Goal: Transaction & Acquisition: Register for event/course

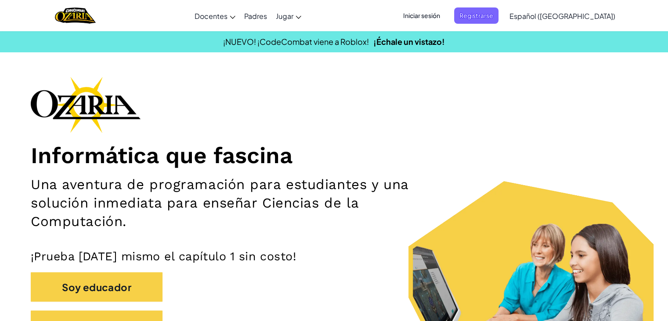
click at [440, 18] on font "Iniciar sesión" at bounding box center [421, 15] width 37 height 8
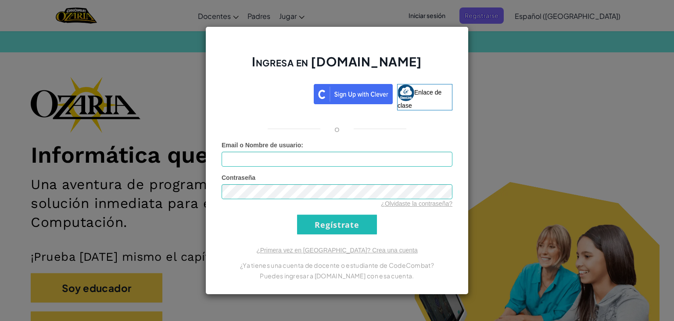
type input "RussellL61835635"
click at [325, 221] on input "Regístrate" at bounding box center [337, 224] width 80 height 20
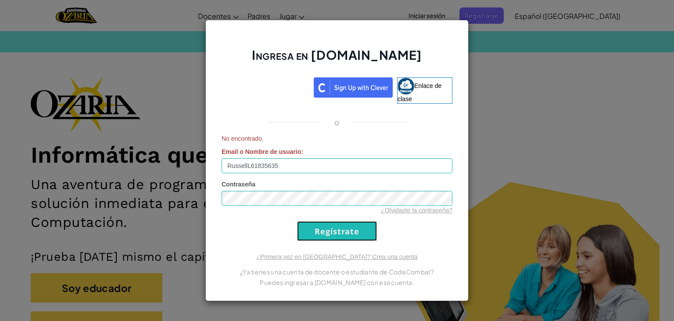
click at [325, 221] on input "Regístrate" at bounding box center [337, 231] width 80 height 20
click at [526, 65] on div "Ingresa en [DOMAIN_NAME] Enlace de clase o No encontrado. Email o Nombre de usu…" at bounding box center [337, 160] width 674 height 321
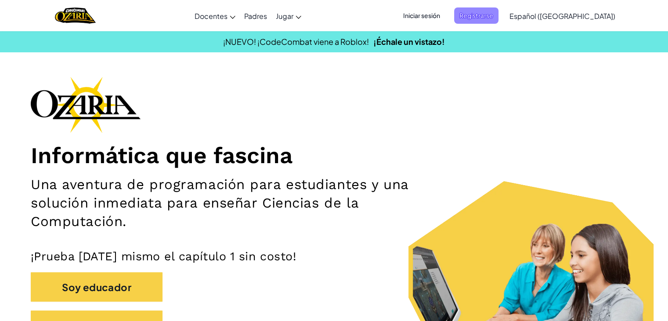
click at [498, 11] on span "Registrarse" at bounding box center [476, 15] width 44 height 16
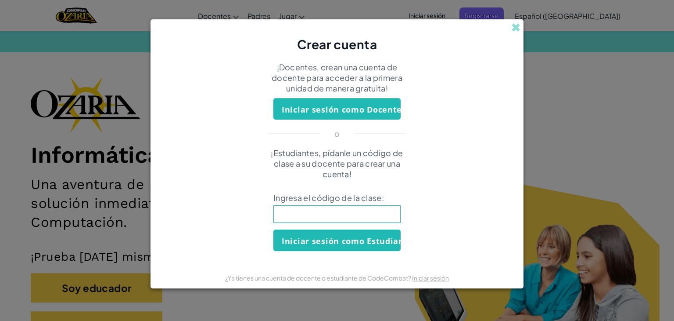
click at [302, 209] on input at bounding box center [337, 214] width 127 height 18
type input "JellyFaceName"
click at [314, 238] on font "Iniciar sesión como Estudiante" at bounding box center [347, 240] width 131 height 11
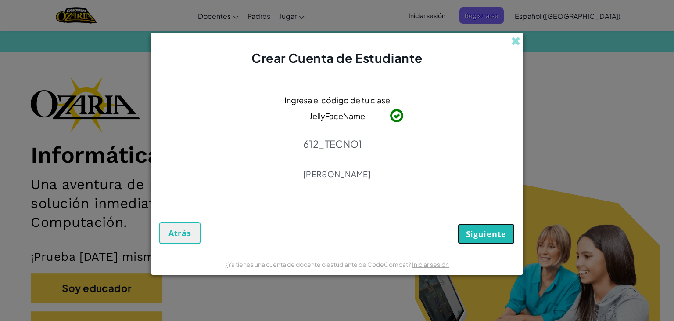
click at [486, 228] on font "Siguiente" at bounding box center [486, 233] width 40 height 11
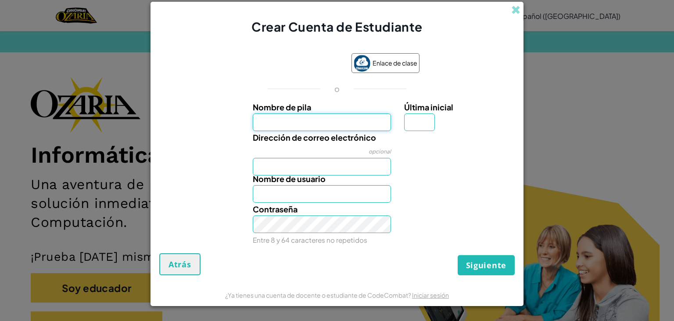
click at [345, 126] on input "Nombre de pila" at bounding box center [322, 122] width 139 height 18
type input "[PERSON_NAME]"
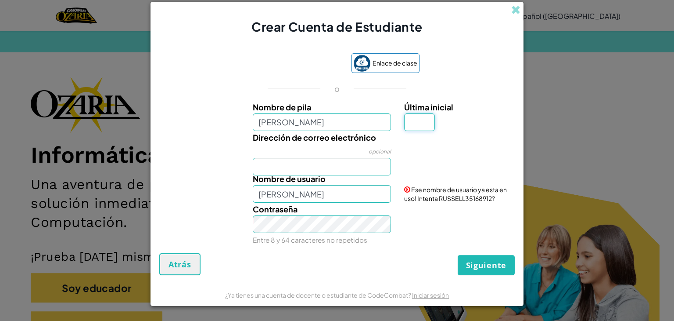
click at [413, 120] on input "Última inicial" at bounding box center [419, 122] width 31 height 18
type input "L"
type input "RUSSELLL"
click at [348, 151] on div "Dirección de correo electrónico opcional" at bounding box center [322, 153] width 152 height 44
click at [343, 161] on input "Dirección de correo electrónico" at bounding box center [322, 167] width 139 height 18
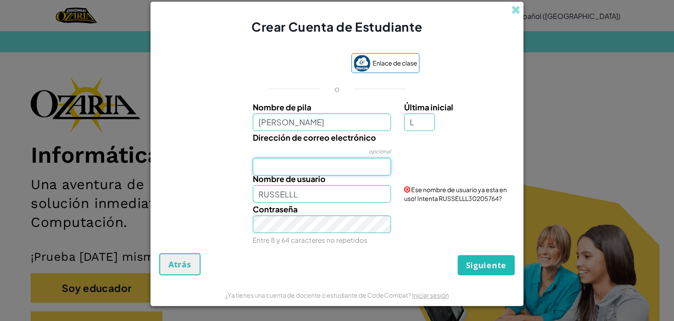
type input "[EMAIL_ADDRESS][DOMAIN_NAME]"
click at [419, 207] on div "Contraseña Entre 8 y 64 caracteres no repetidos" at bounding box center [337, 223] width 364 height 43
click at [328, 194] on input "RUSSELLL" at bounding box center [322, 194] width 139 height 18
type input "RussellL61835635"
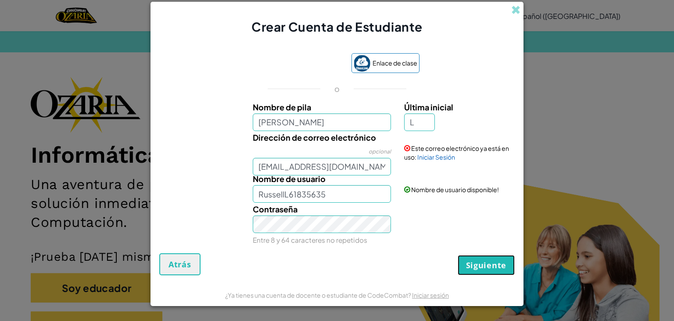
click at [479, 264] on font "Siguiente" at bounding box center [486, 264] width 40 height 11
click at [497, 256] on button "Siguiente" at bounding box center [486, 265] width 57 height 20
drag, startPoint x: 497, startPoint y: 256, endPoint x: 449, endPoint y: 253, distance: 48.4
click at [449, 253] on div "Crear cuenta Atrás" at bounding box center [337, 264] width 356 height 22
click at [450, 258] on button "Crear cuenta" at bounding box center [479, 264] width 72 height 22
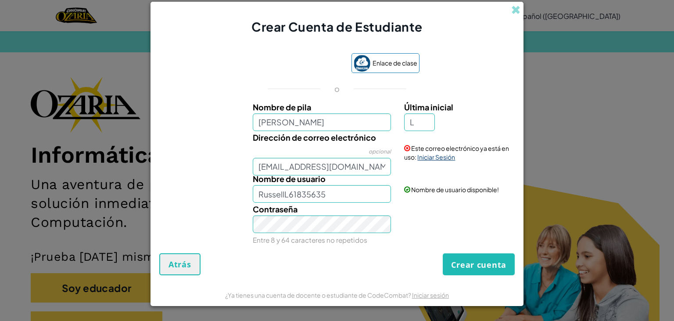
click at [437, 158] on font "Iniciar Sesión" at bounding box center [437, 157] width 38 height 8
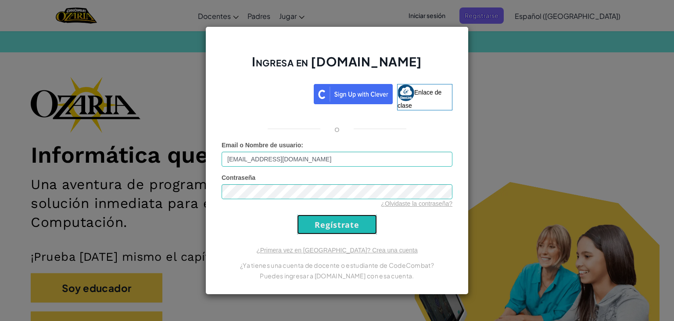
click at [344, 227] on input "Regístrate" at bounding box center [337, 224] width 80 height 20
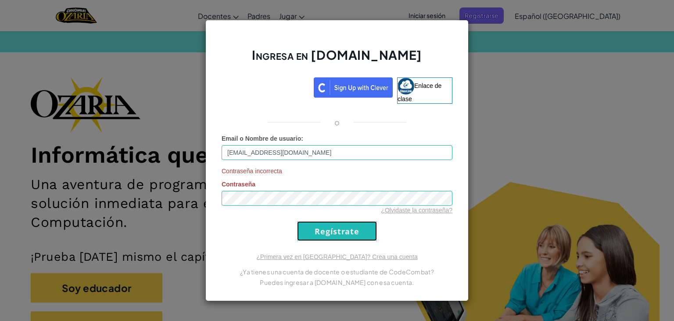
click at [335, 228] on input "Regístrate" at bounding box center [337, 231] width 80 height 20
click at [636, 137] on div "Ingresa en [DOMAIN_NAME] Enlace de clase o Email o Nombre de usuario : [EMAIL_A…" at bounding box center [337, 160] width 674 height 321
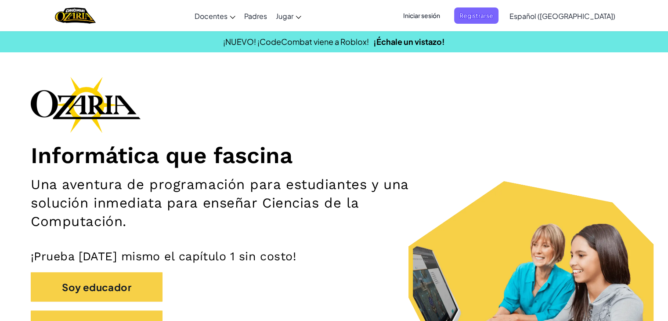
click at [440, 20] on font "Iniciar sesión" at bounding box center [421, 15] width 37 height 9
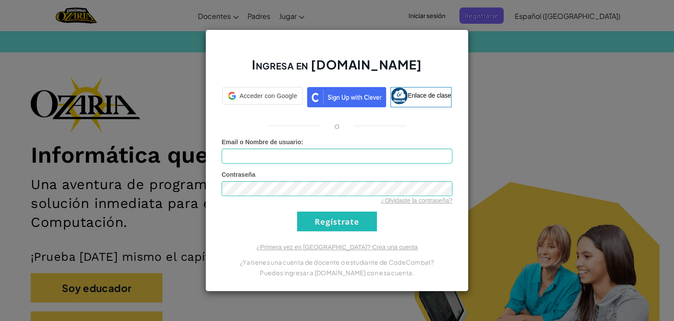
type input "RussellL61835635"
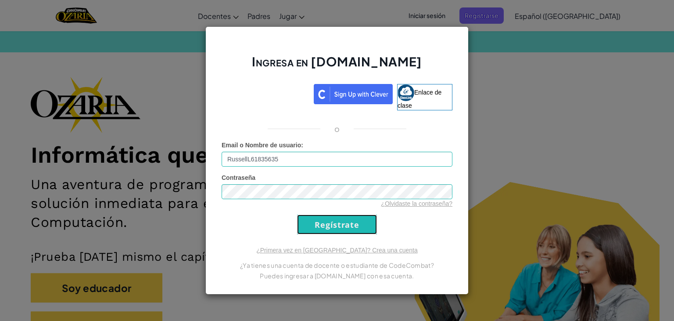
click at [353, 220] on input "Regístrate" at bounding box center [337, 224] width 80 height 20
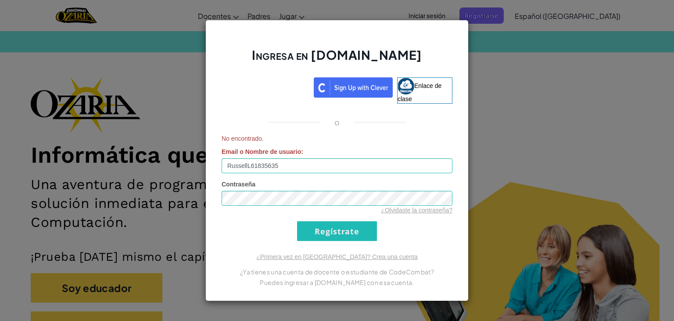
click at [353, 220] on form "No encontrado. Email o Nombre de usuario : RussellL61835635 Contraseña ¿Olvidas…" at bounding box center [337, 187] width 231 height 107
